Goal: Task Accomplishment & Management: Use online tool/utility

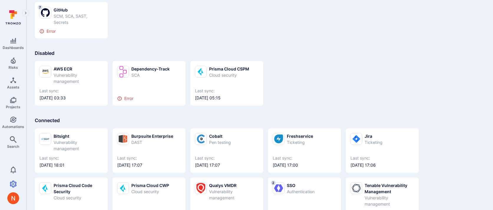
scroll to position [65, 0]
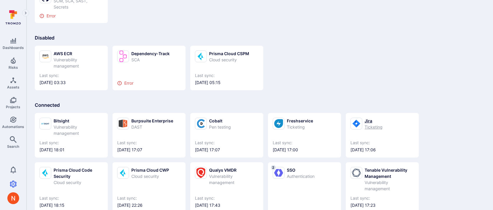
click at [368, 125] on div "Ticketing" at bounding box center [374, 127] width 18 height 6
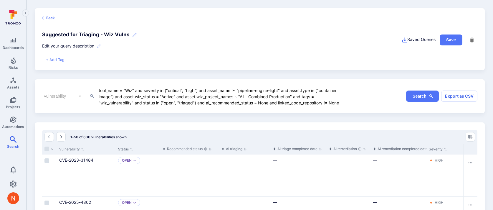
scroll to position [54, 0]
